Goal: Information Seeking & Learning: Learn about a topic

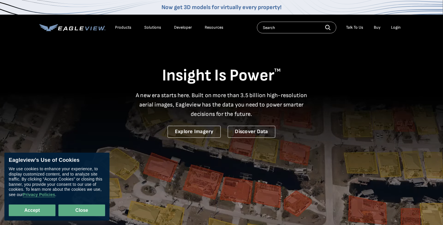
click at [81, 210] on button "Close" at bounding box center [81, 210] width 47 height 12
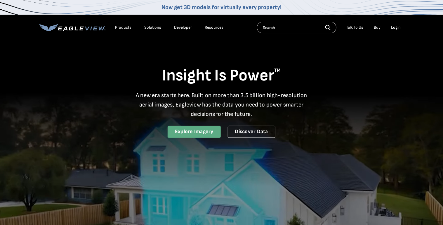
click at [194, 129] on link "Explore Imagery" at bounding box center [194, 132] width 53 height 12
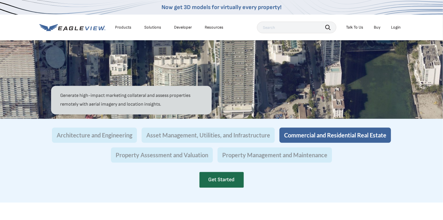
scroll to position [555, 0]
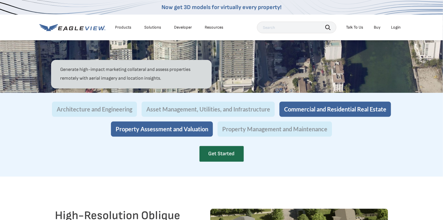
click at [166, 137] on button "Property Assessment and Valuation" at bounding box center [162, 129] width 102 height 15
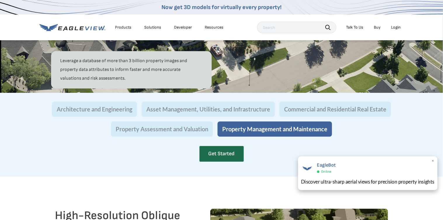
click at [434, 160] on span "×" at bounding box center [433, 161] width 3 height 6
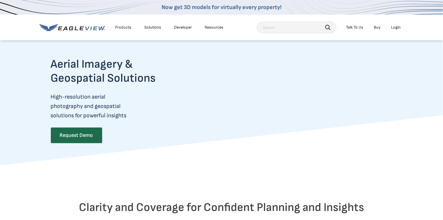
scroll to position [0, 0]
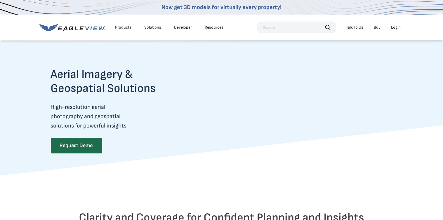
click at [76, 27] on icon at bounding box center [72, 27] width 66 height 7
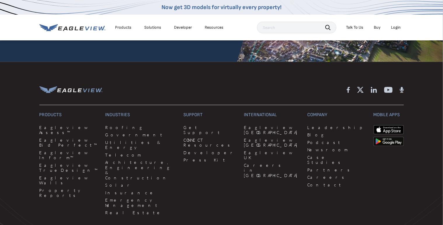
scroll to position [1457, 0]
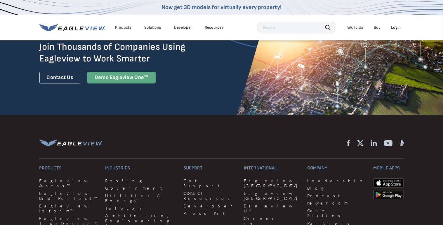
click at [114, 72] on div "Demo Eagleview One™" at bounding box center [121, 78] width 69 height 12
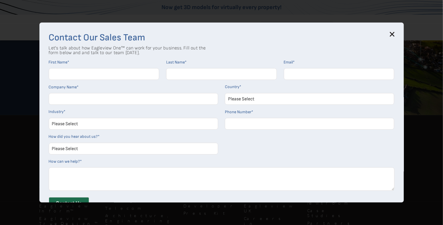
click at [395, 34] on icon at bounding box center [392, 34] width 5 height 5
